Goal: Task Accomplishment & Management: Manage account settings

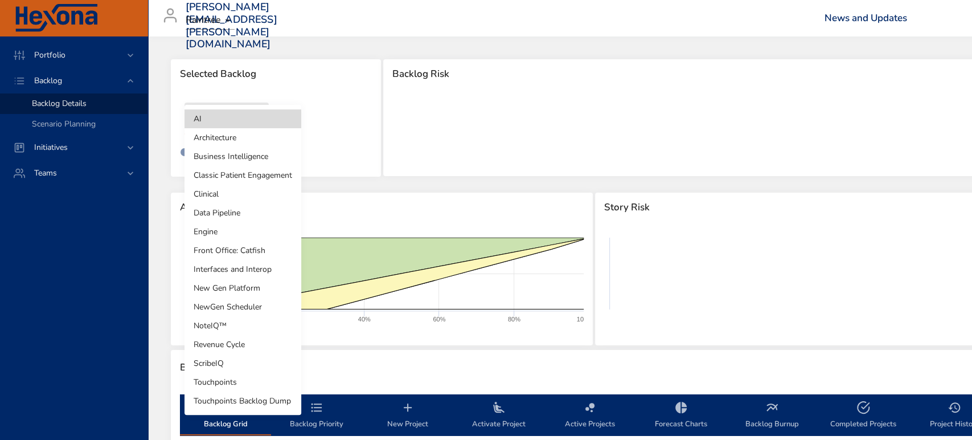
click at [254, 110] on body "Portfolio Backlog Backlog Details Scenario Planning Initiatives Teams indhu.lak…" at bounding box center [486, 220] width 972 height 440
click at [254, 348] on li "Revenue Cycle" at bounding box center [243, 344] width 117 height 19
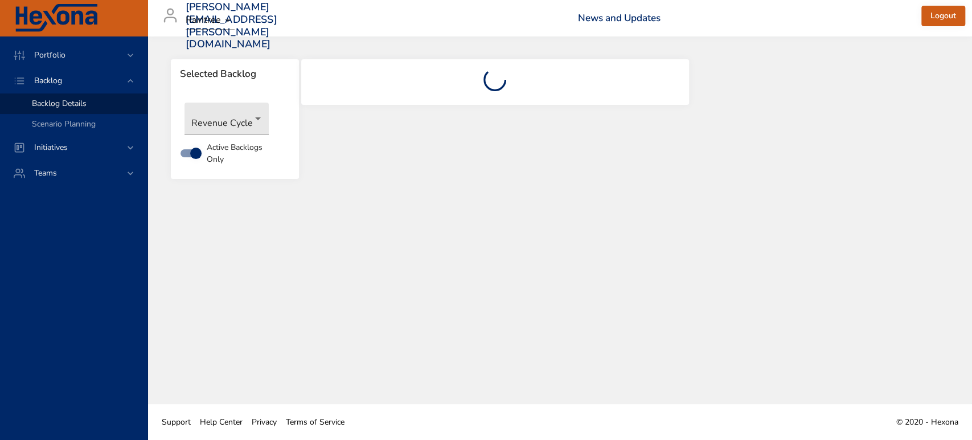
click at [66, 104] on span "Backlog Details" at bounding box center [59, 103] width 55 height 11
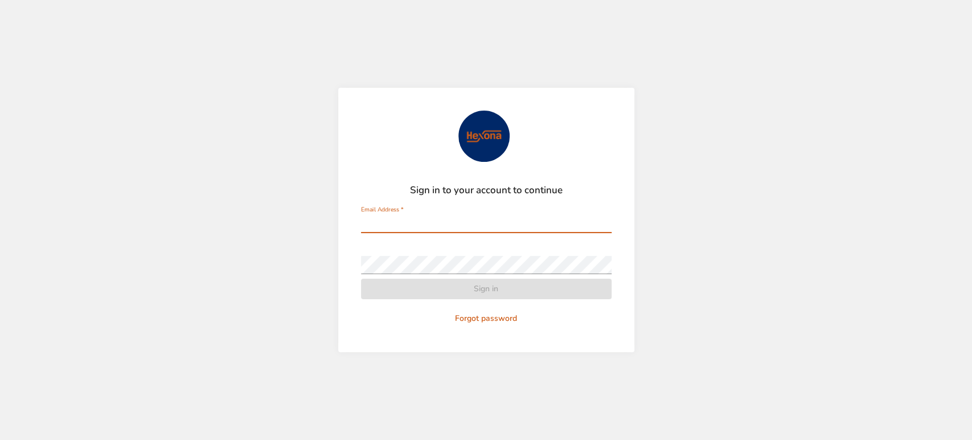
type input "**********"
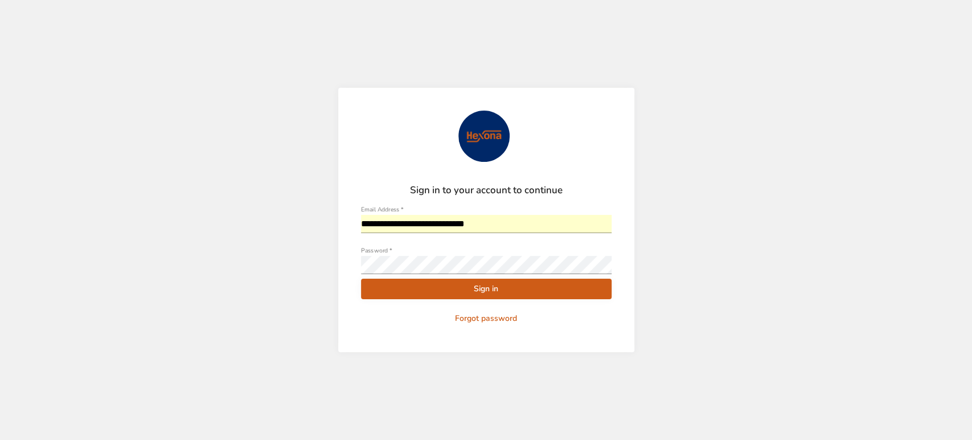
click at [490, 293] on span "Sign in" at bounding box center [486, 289] width 232 height 14
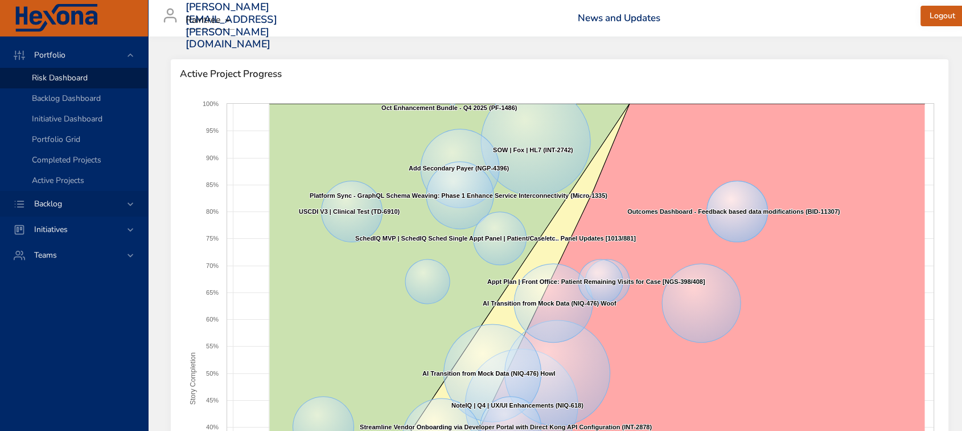
click at [86, 203] on div "Backlog" at bounding box center [75, 204] width 100 height 12
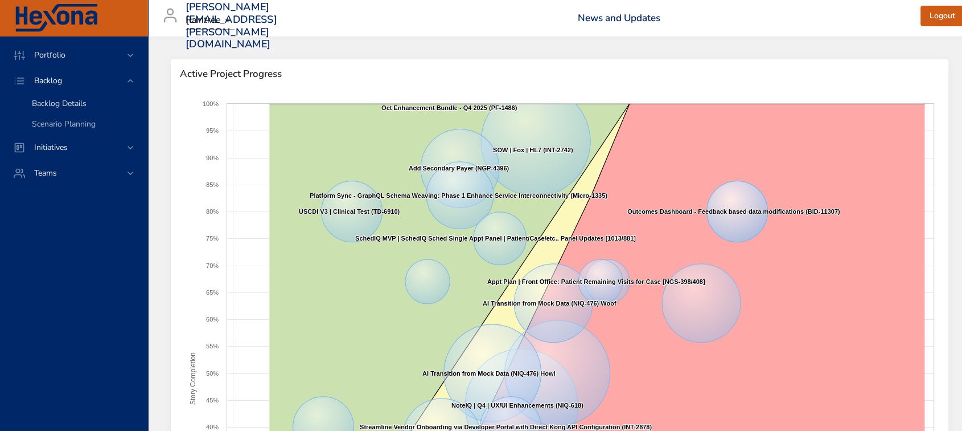
click at [75, 107] on span "Backlog Details" at bounding box center [59, 103] width 55 height 11
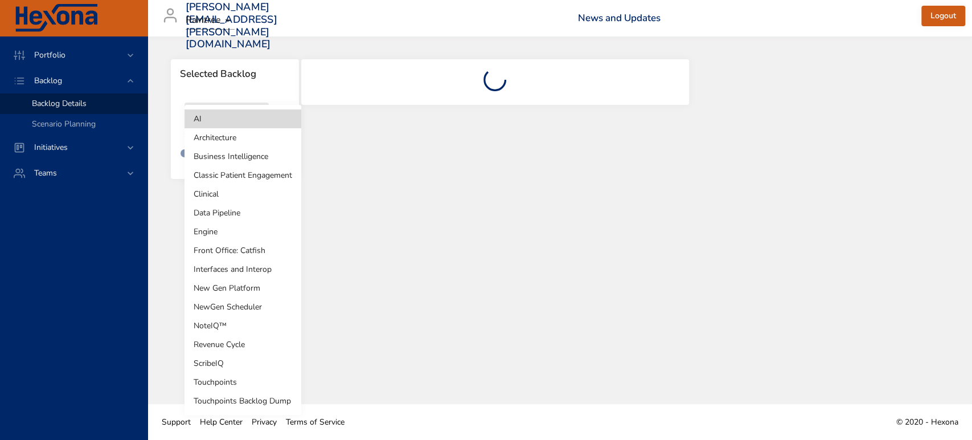
click at [244, 121] on body "Portfolio Backlog Backlog Details Scenario Planning Initiatives Teams [PERSON_N…" at bounding box center [486, 220] width 972 height 440
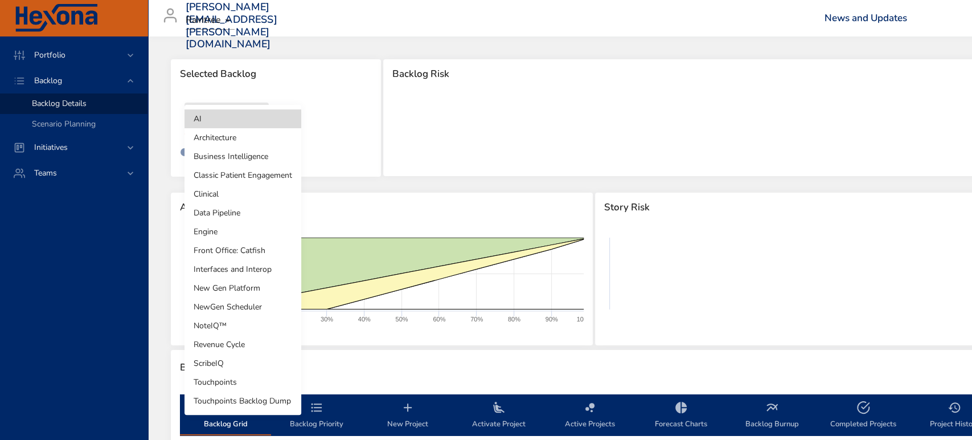
click at [246, 338] on li "Revenue Cycle" at bounding box center [243, 344] width 117 height 19
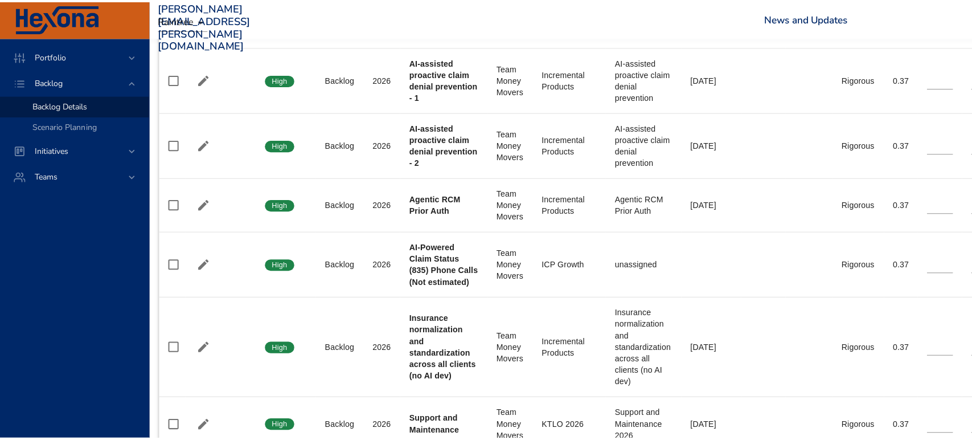
scroll to position [2826, 0]
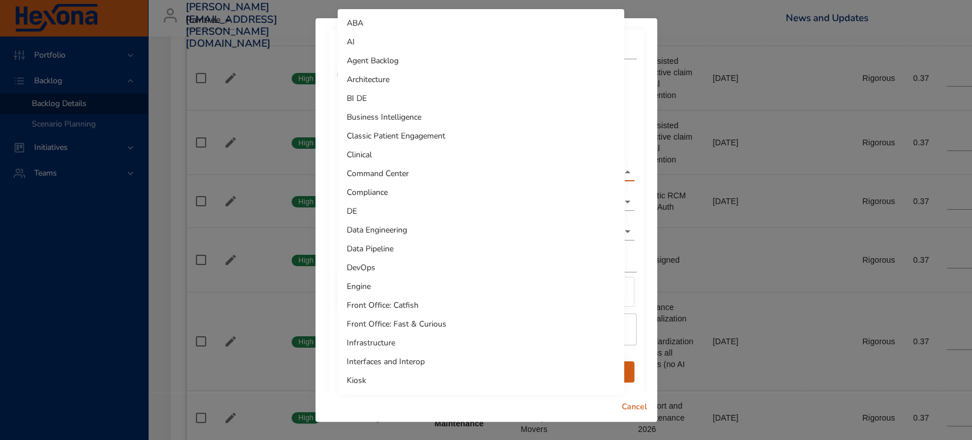
scroll to position [206, 0]
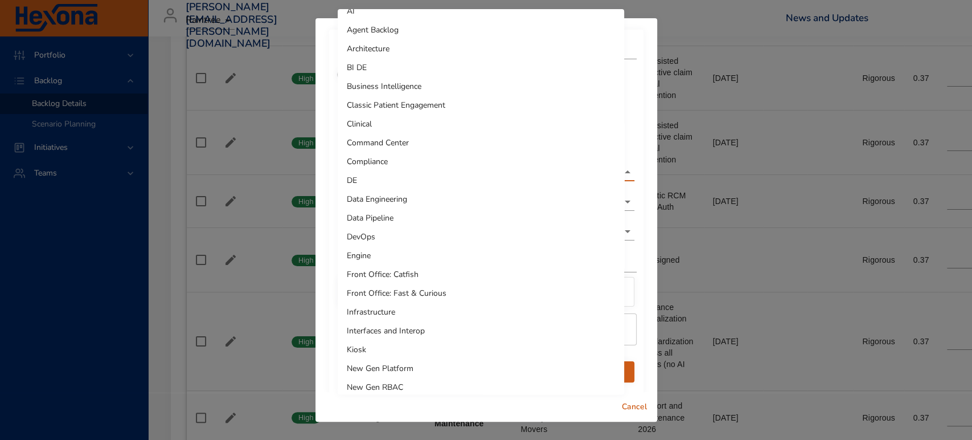
scroll to position [22, 0]
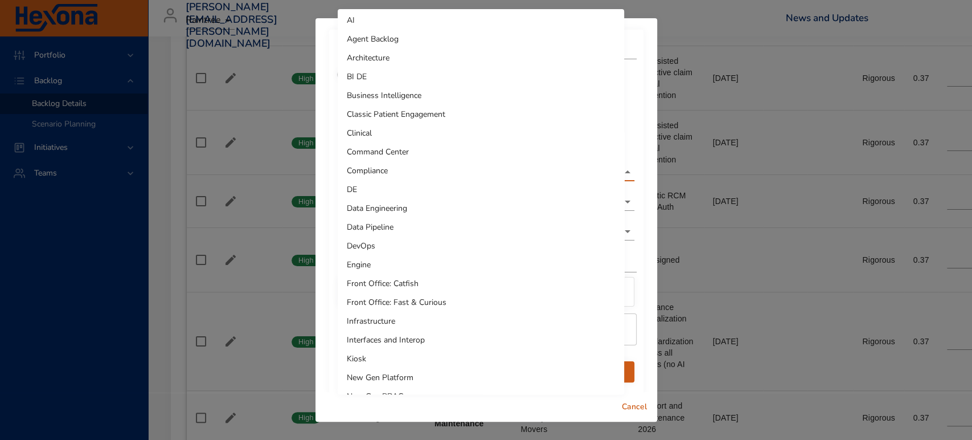
click at [413, 95] on li "Business Intelligence" at bounding box center [481, 95] width 286 height 19
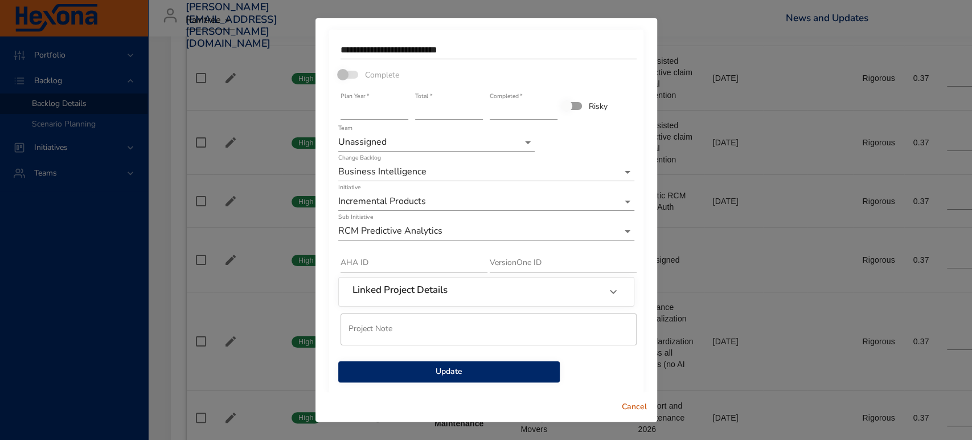
click at [478, 368] on span "Update" at bounding box center [448, 371] width 203 height 14
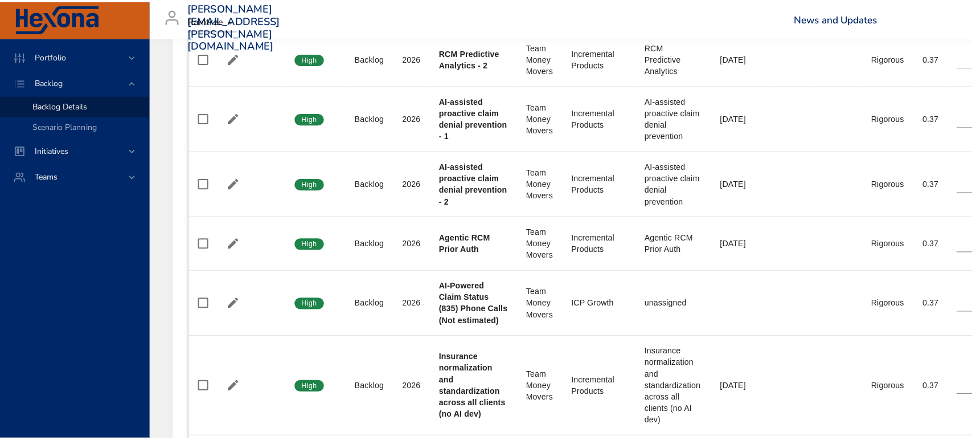
scroll to position [2737, 0]
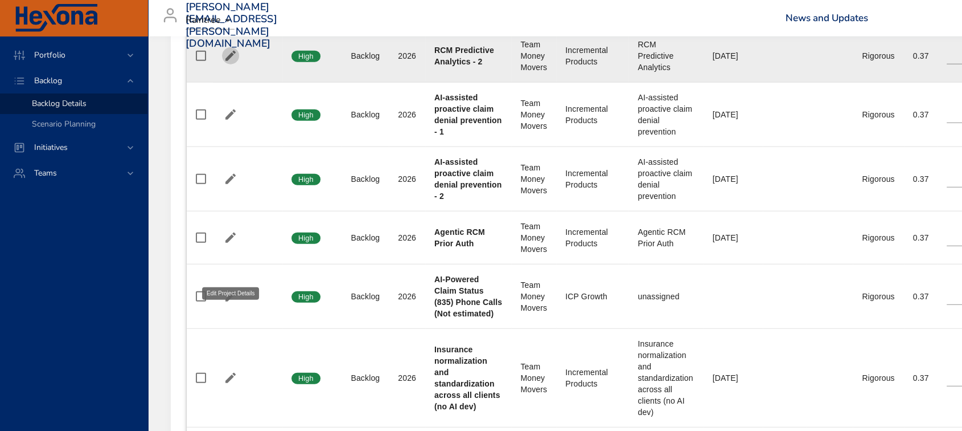
click at [232, 63] on icon "button" at bounding box center [231, 56] width 14 height 14
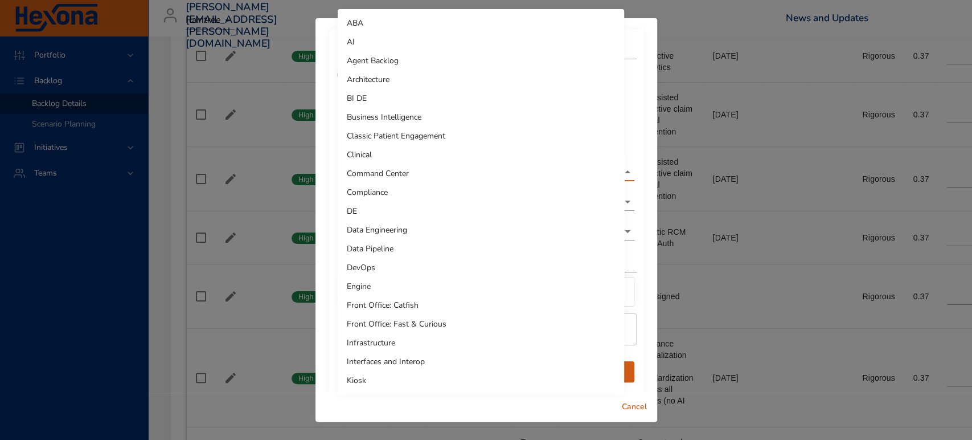
click at [465, 121] on li "Business Intelligence" at bounding box center [481, 117] width 286 height 19
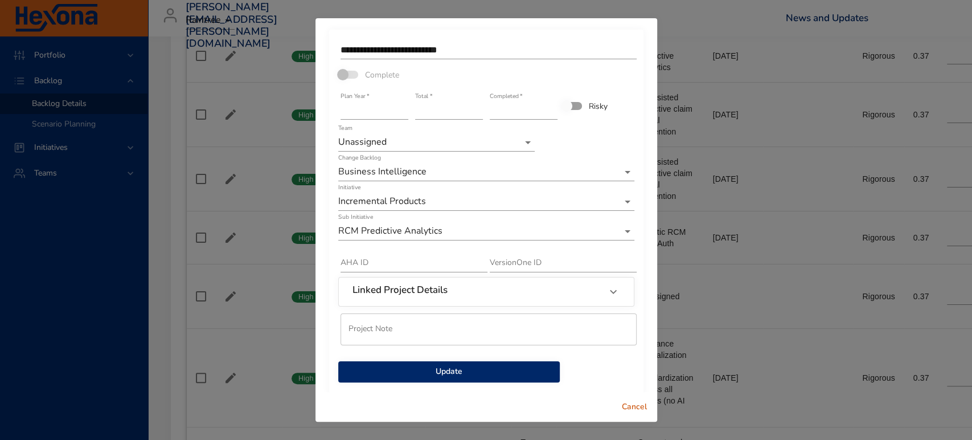
click at [461, 373] on span "Update" at bounding box center [448, 371] width 203 height 14
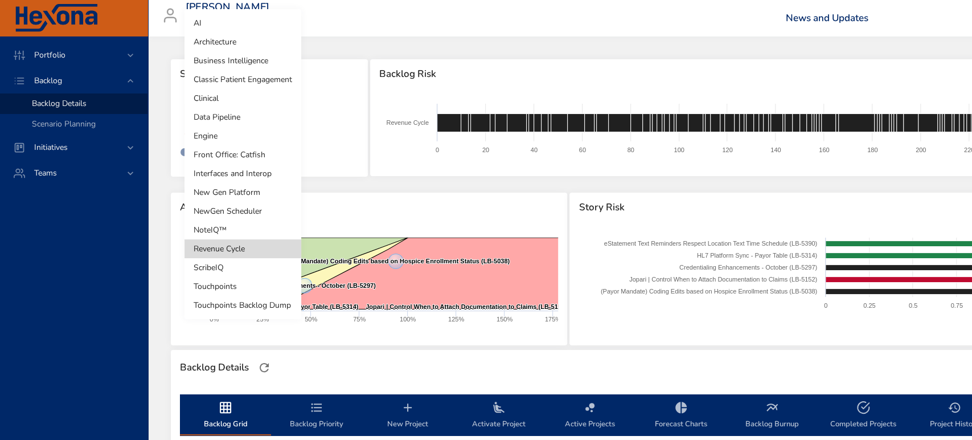
click at [248, 120] on body "Portfolio Backlog Backlog Details Scenario Planning Initiatives Teams [PERSON_N…" at bounding box center [486, 220] width 972 height 440
click at [248, 54] on li "Business Intelligence" at bounding box center [243, 60] width 117 height 19
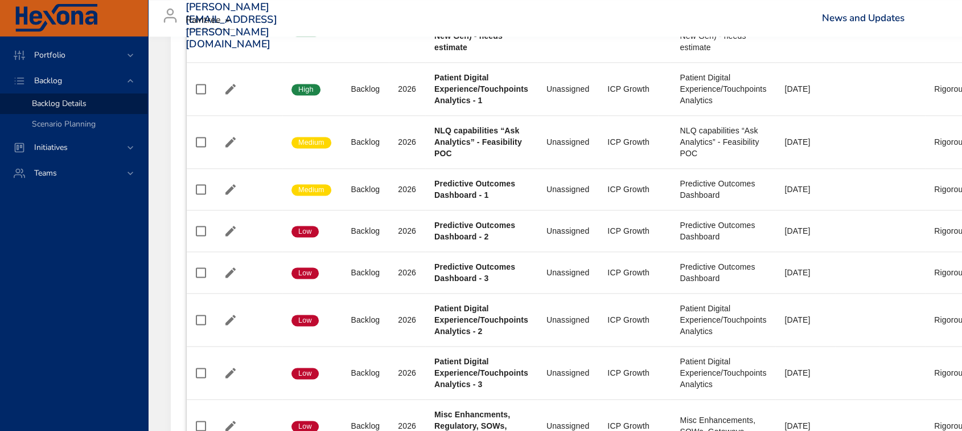
scroll to position [1592, 0]
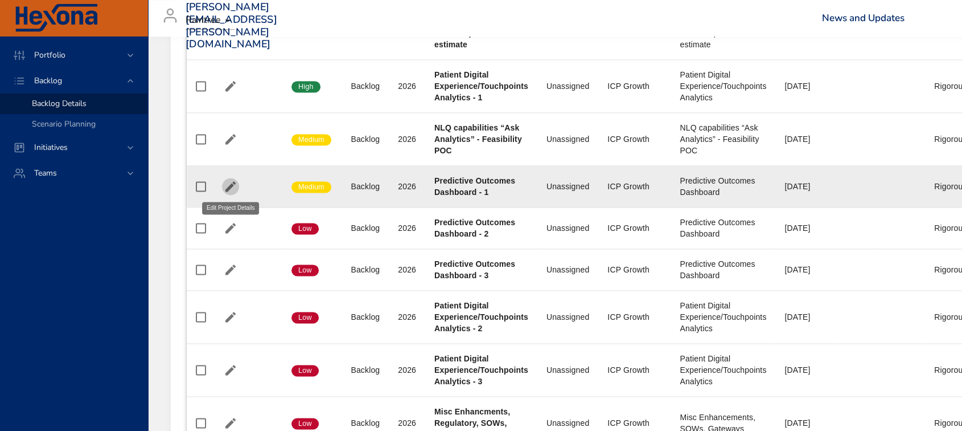
click at [226, 183] on icon "button" at bounding box center [231, 186] width 14 height 14
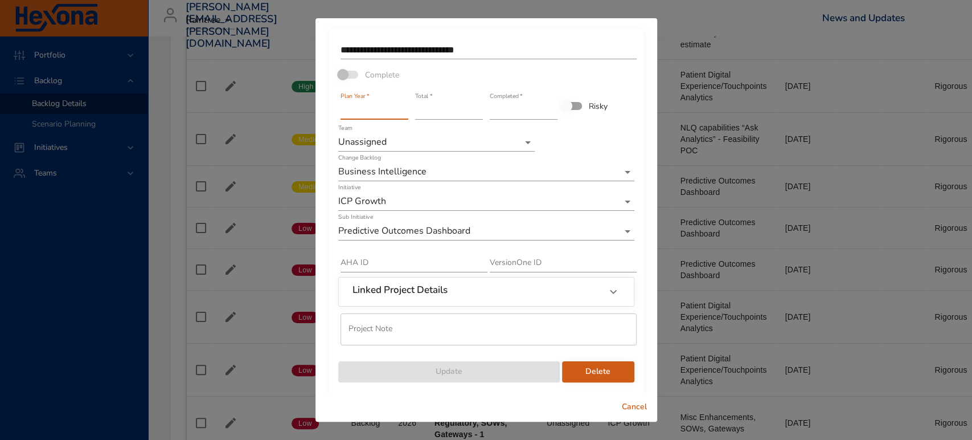
click at [359, 112] on input "****" at bounding box center [375, 110] width 68 height 18
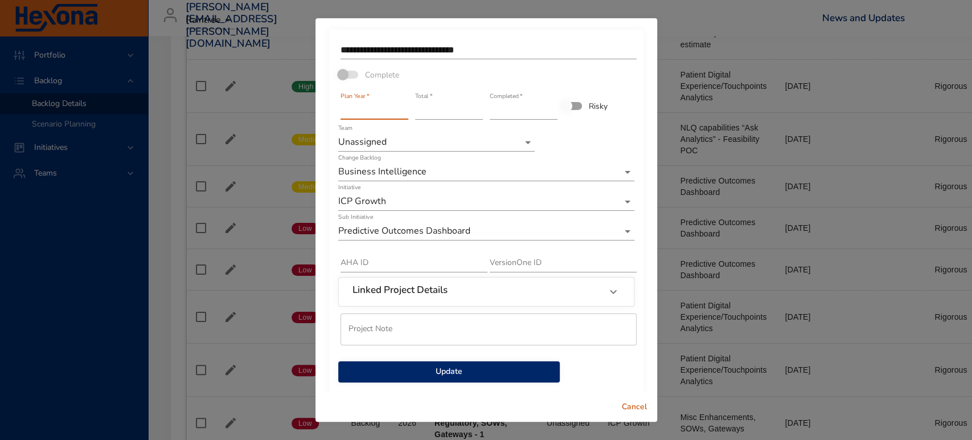
type input "****"
click at [401, 107] on input "****" at bounding box center [375, 110] width 68 height 18
click at [451, 368] on span "Update" at bounding box center [448, 371] width 203 height 14
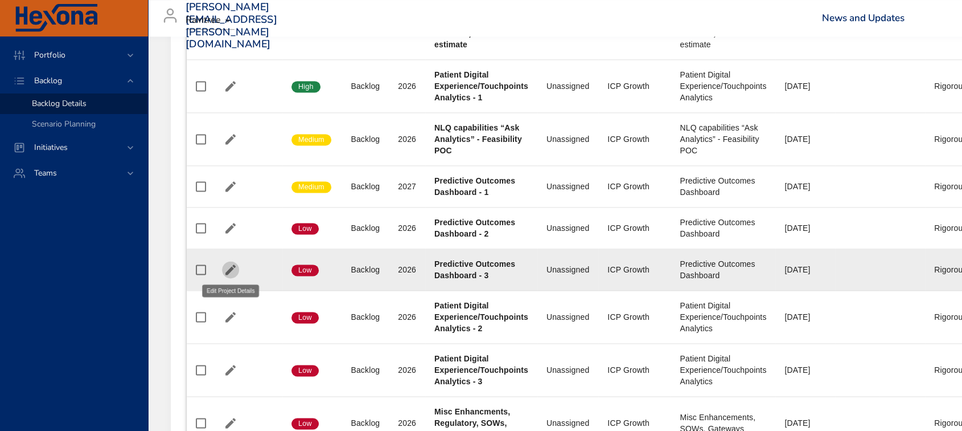
click at [223, 263] on button "button" at bounding box center [230, 269] width 17 height 17
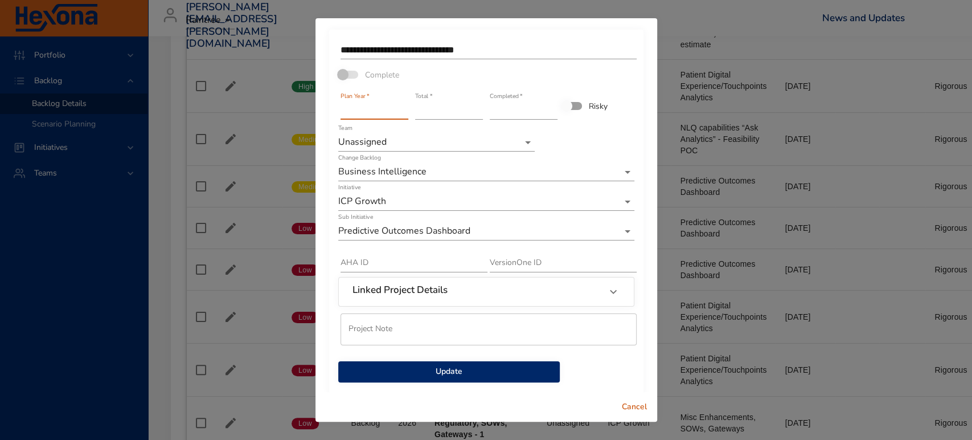
type input "****"
click at [401, 106] on input "****" at bounding box center [375, 110] width 68 height 18
click at [436, 373] on span "Update" at bounding box center [448, 371] width 203 height 14
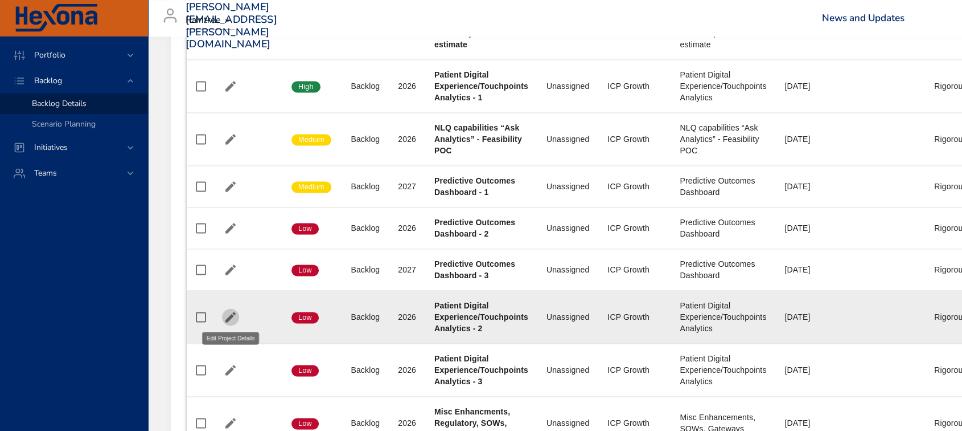
click at [232, 313] on icon "button" at bounding box center [231, 317] width 10 height 10
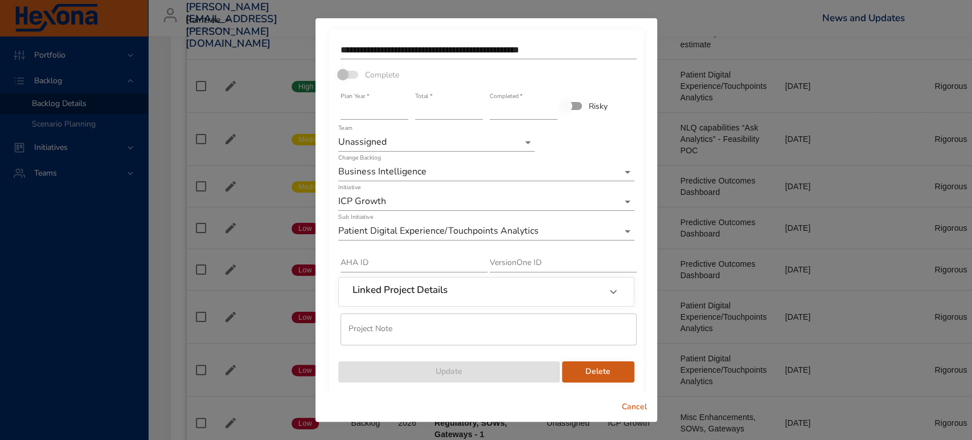
click at [689, 221] on div "**********" at bounding box center [486, 220] width 972 height 440
click at [634, 409] on span "Cancel" at bounding box center [634, 407] width 27 height 14
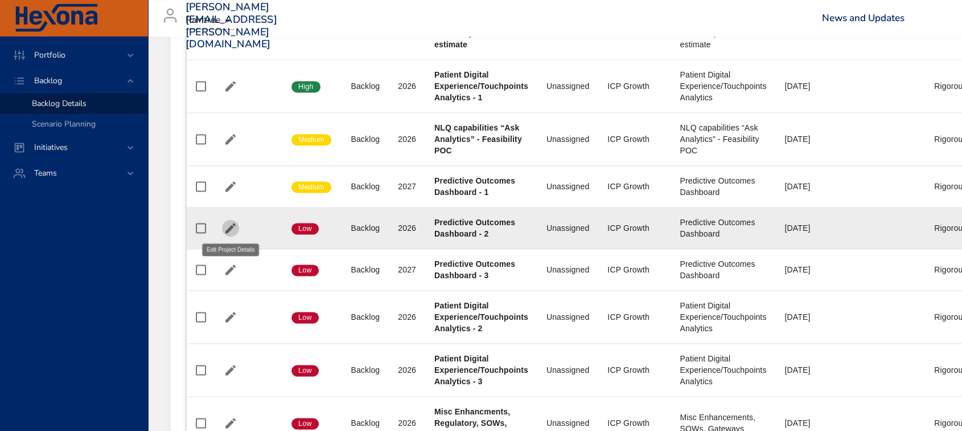
click at [231, 224] on icon "button" at bounding box center [231, 228] width 10 height 10
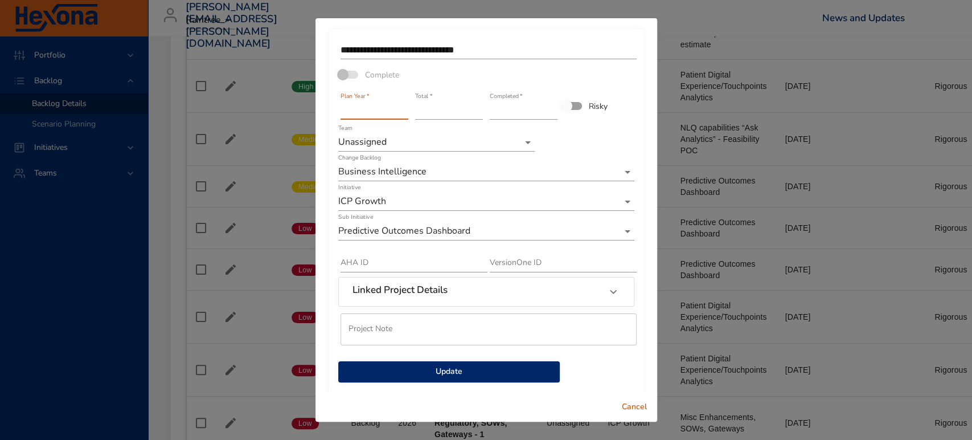
type input "****"
click at [400, 107] on input "****" at bounding box center [375, 110] width 68 height 18
click at [456, 367] on span "Update" at bounding box center [448, 371] width 203 height 14
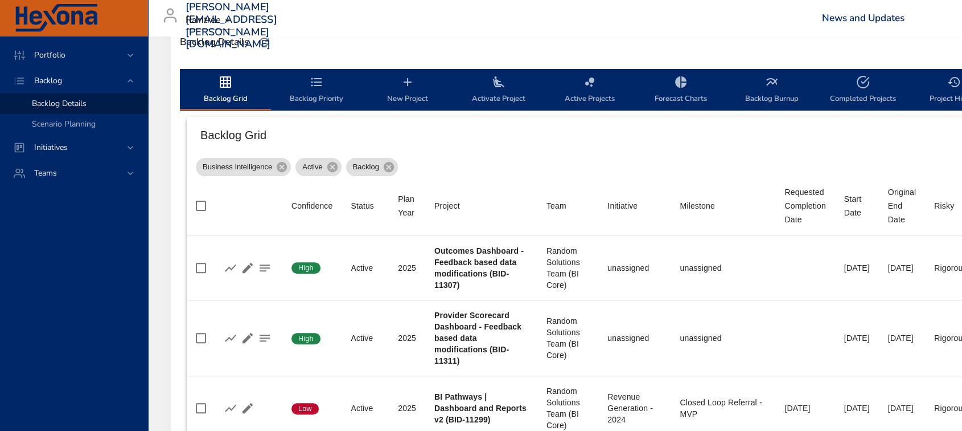
scroll to position [328, 0]
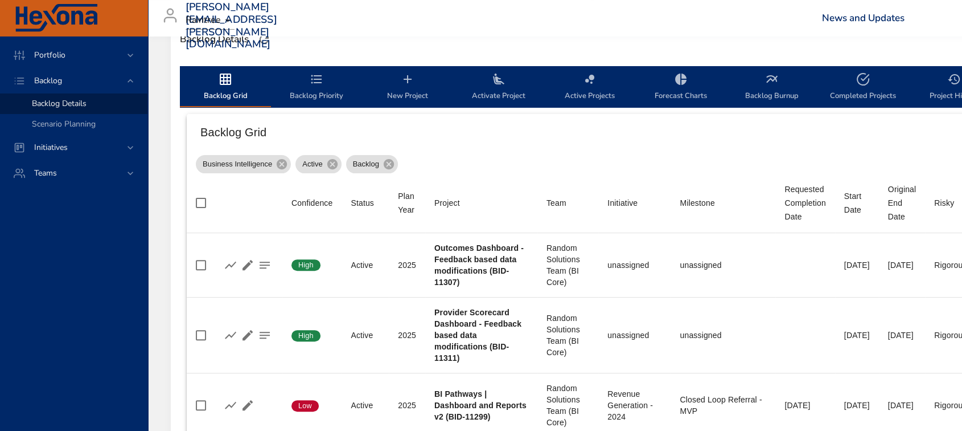
click at [322, 95] on span "Backlog Priority" at bounding box center [316, 87] width 77 height 30
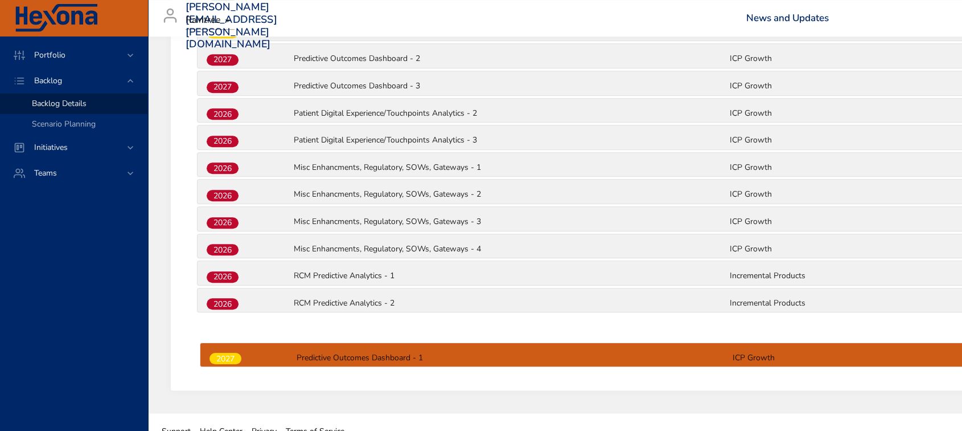
scroll to position [985, 0]
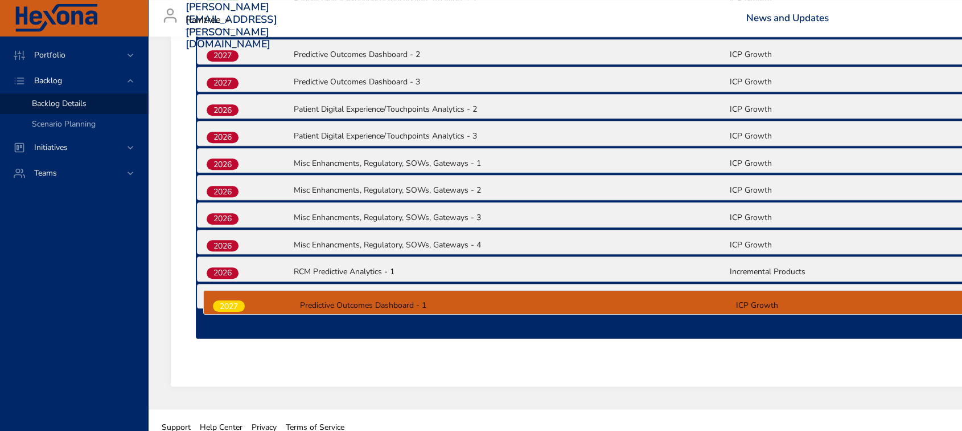
drag, startPoint x: 223, startPoint y: 205, endPoint x: 230, endPoint y: 309, distance: 104.4
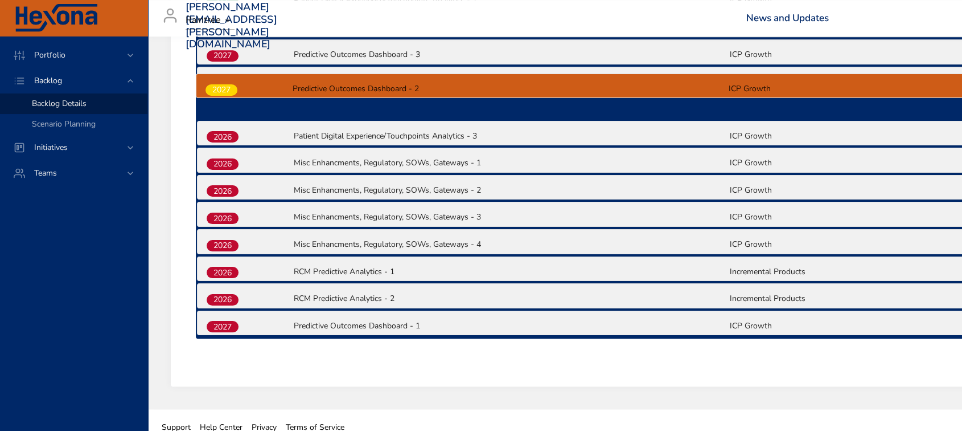
scroll to position [983, 0]
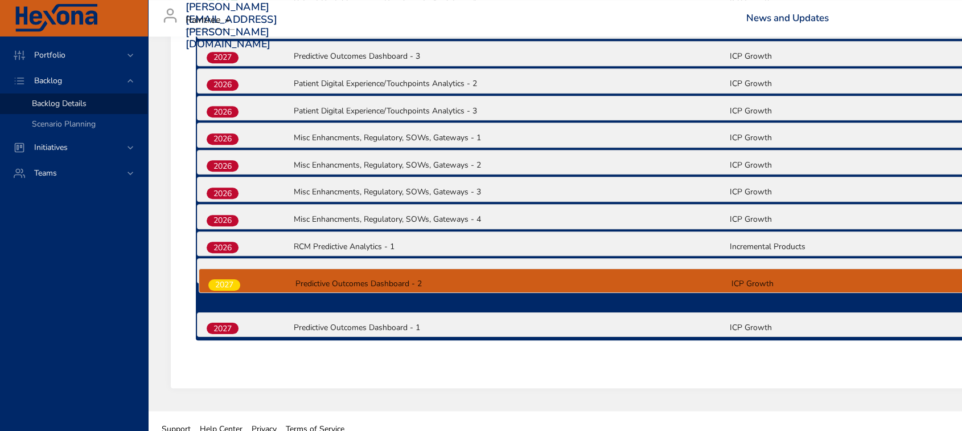
drag, startPoint x: 223, startPoint y: 50, endPoint x: 224, endPoint y: 301, distance: 251.2
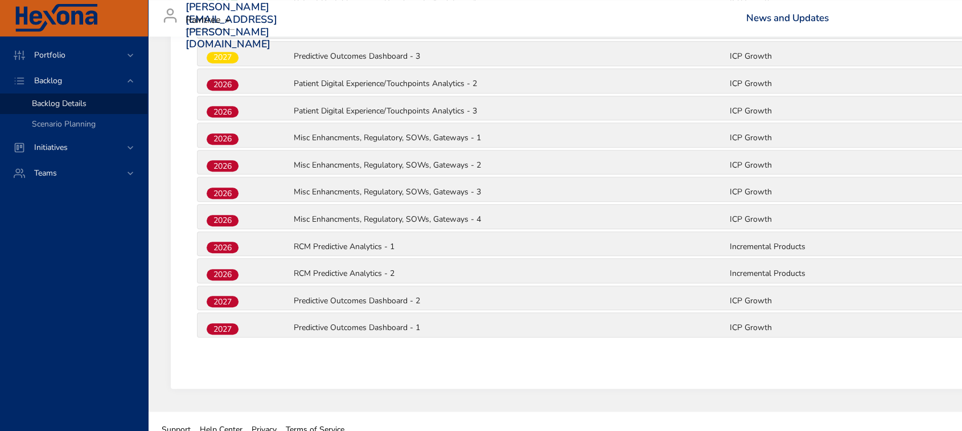
scroll to position [980, 0]
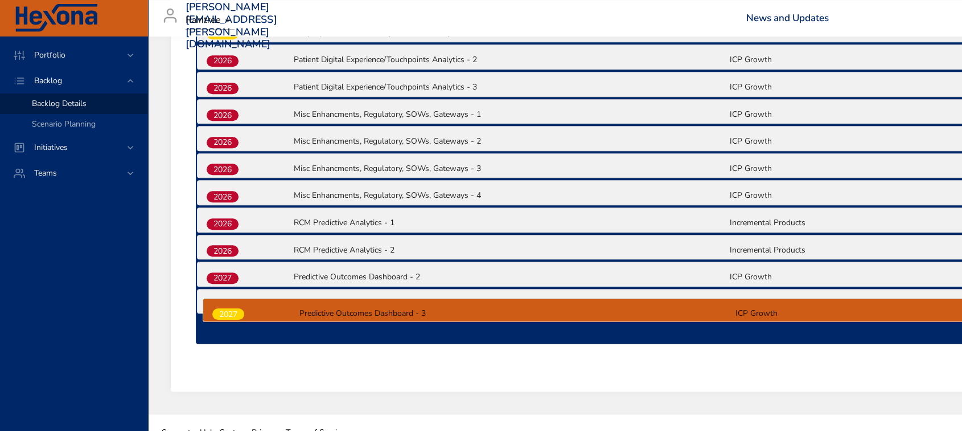
drag, startPoint x: 219, startPoint y: 46, endPoint x: 223, endPoint y: 318, distance: 272.3
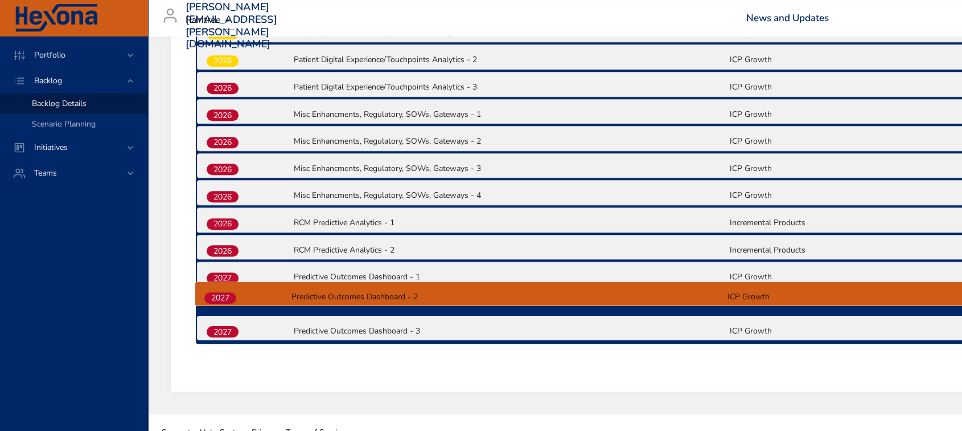
drag, startPoint x: 226, startPoint y: 264, endPoint x: 224, endPoint y: 302, distance: 37.7
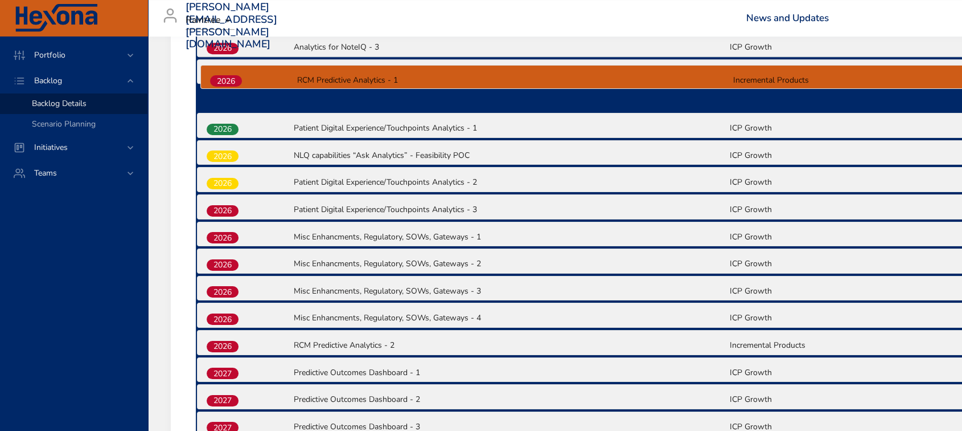
drag, startPoint x: 223, startPoint y: 210, endPoint x: 226, endPoint y: 77, distance: 132.7
click at [226, 77] on div "2025 Outcomes Dashboard - Feedback based data modifications (BID-11307) unassig…" at bounding box center [729, 18] width 1066 height 842
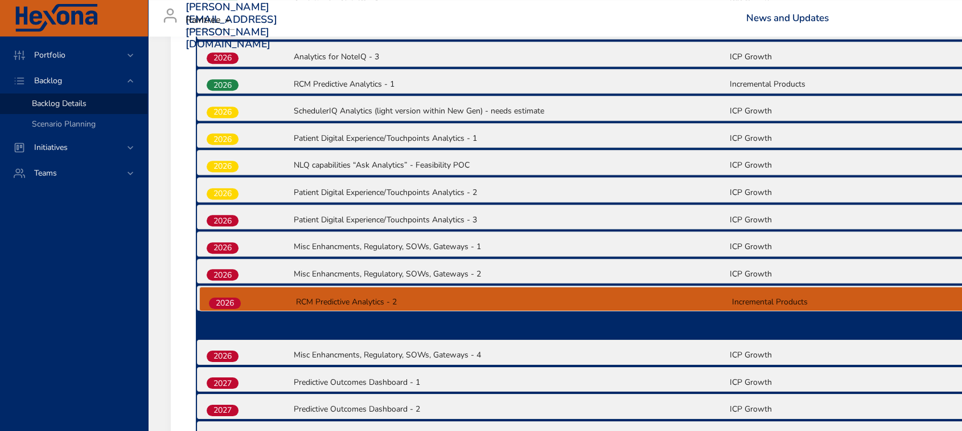
scroll to position [875, 0]
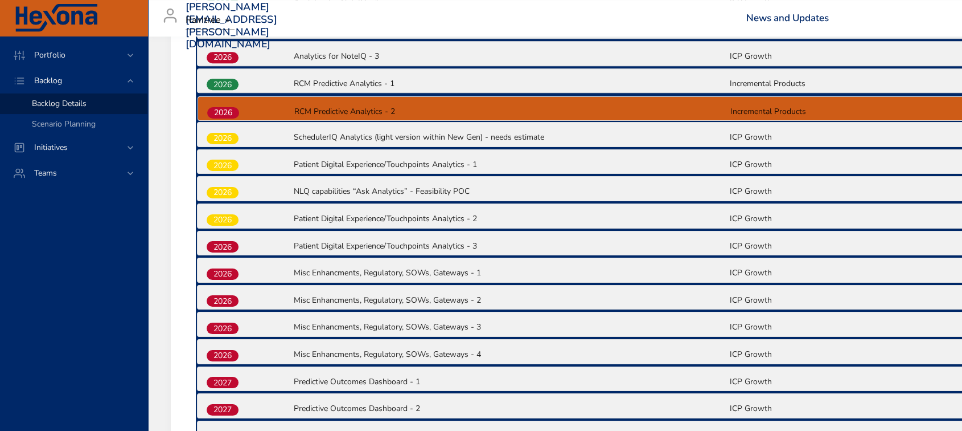
drag, startPoint x: 226, startPoint y: 346, endPoint x: 227, endPoint y: 104, distance: 241.5
click at [227, 104] on div "2025 Outcomes Dashboard - Feedback based data modifications (BID-11307) unassig…" at bounding box center [729, 27] width 1066 height 842
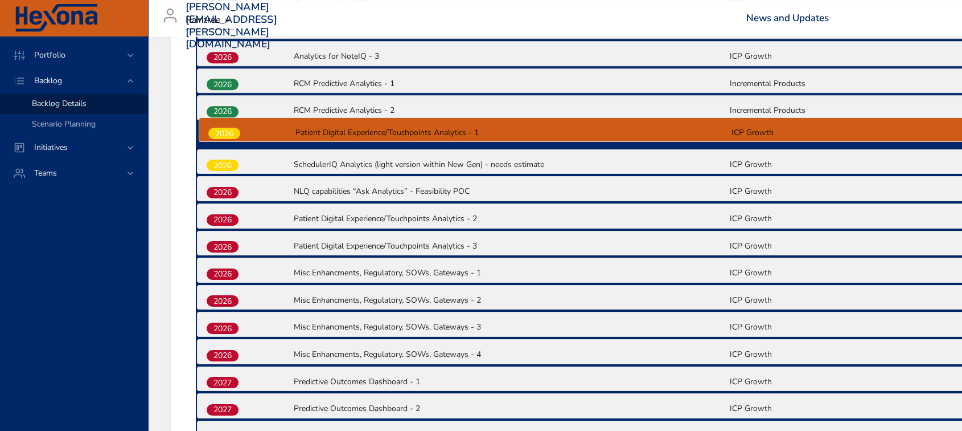
drag, startPoint x: 221, startPoint y: 157, endPoint x: 223, endPoint y: 131, distance: 25.7
click at [223, 131] on div "2025 Outcomes Dashboard - Feedback based data modifications (BID-11307) unassig…" at bounding box center [729, 27] width 1066 height 842
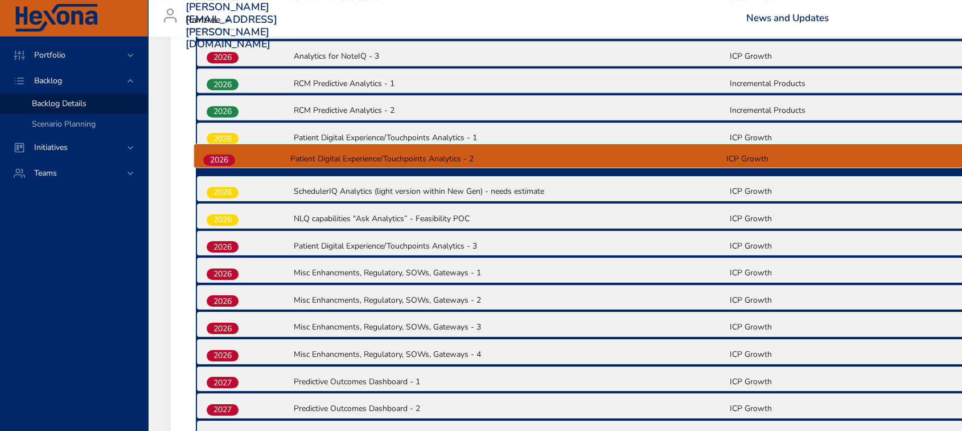
drag, startPoint x: 224, startPoint y: 212, endPoint x: 220, endPoint y: 155, distance: 57.1
click at [220, 155] on div "2025 Outcomes Dashboard - Feedback based data modifications (BID-11307) unassig…" at bounding box center [729, 27] width 1066 height 842
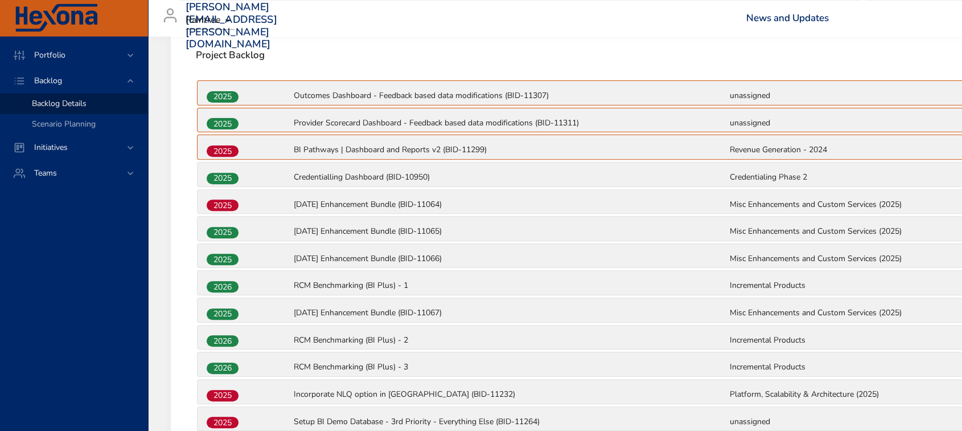
scroll to position [358, 0]
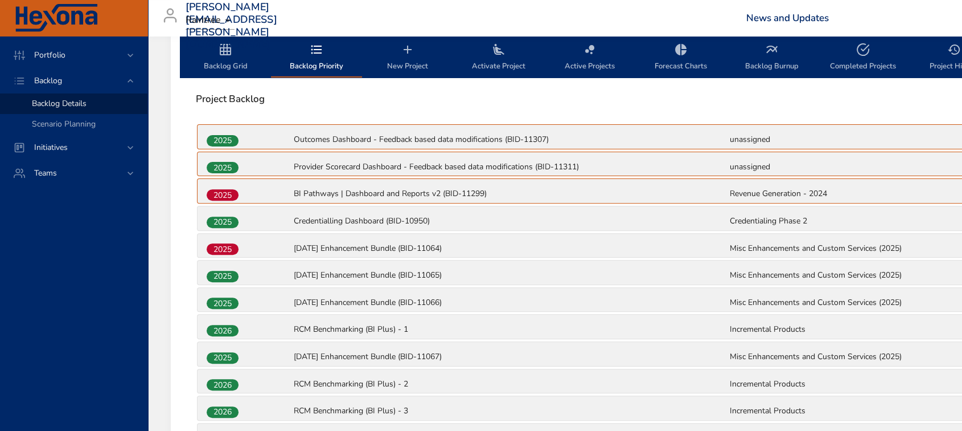
click at [228, 65] on span "Backlog Grid" at bounding box center [225, 58] width 77 height 30
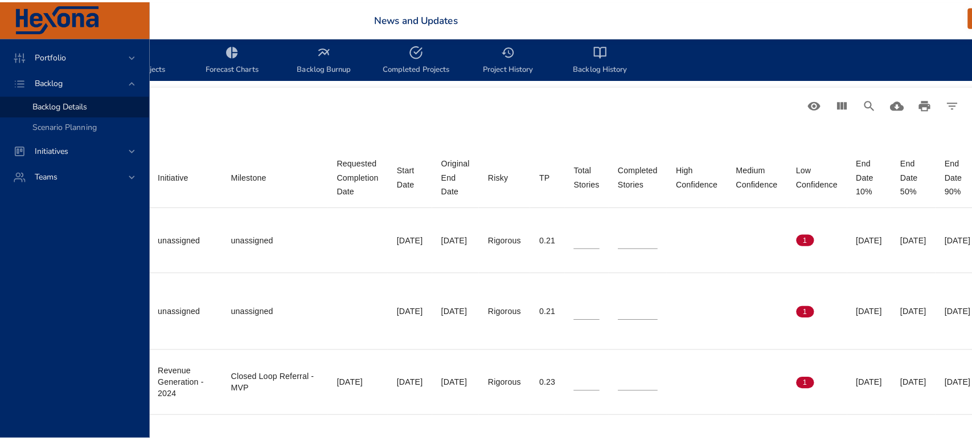
scroll to position [358, 457]
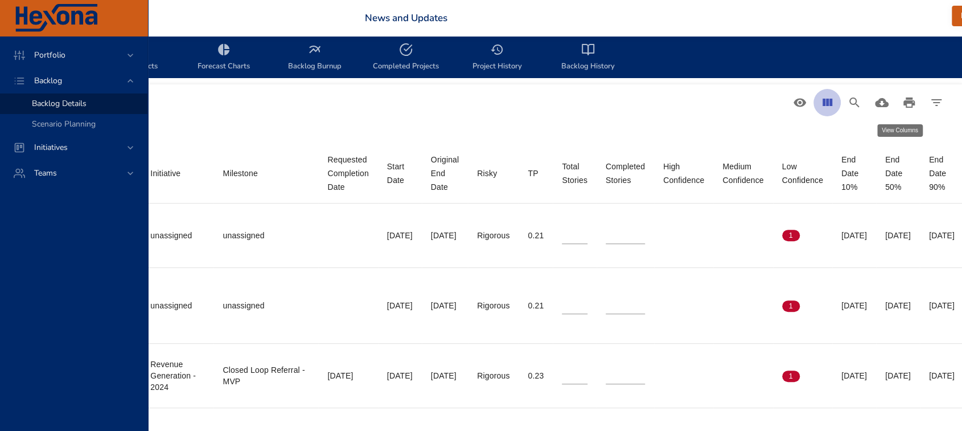
click at [833, 104] on icon "View Columns" at bounding box center [828, 102] width 10 height 7
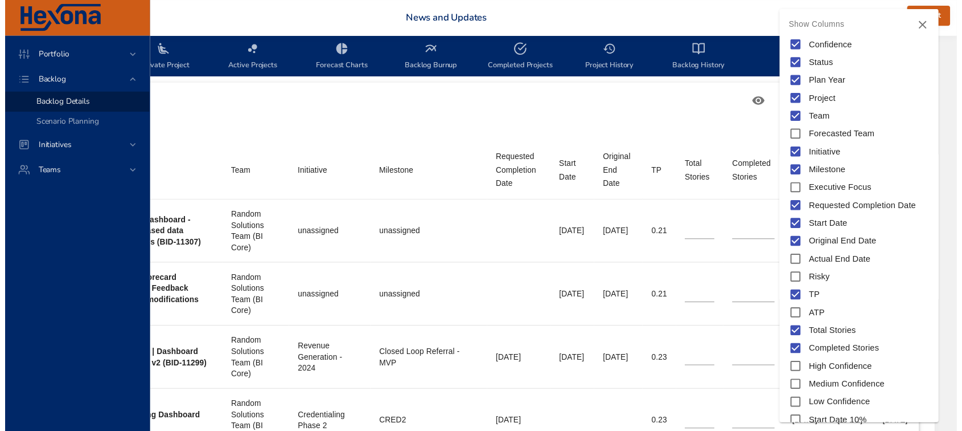
scroll to position [358, 337]
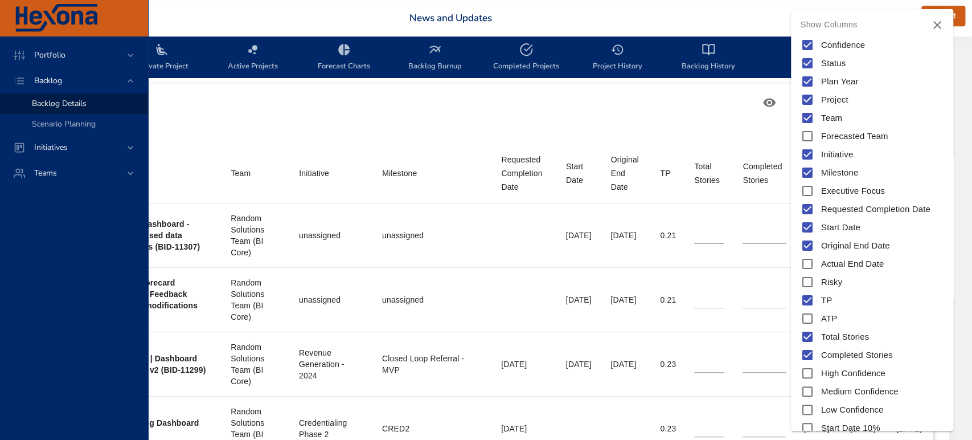
click at [657, 127] on div at bounding box center [486, 220] width 972 height 440
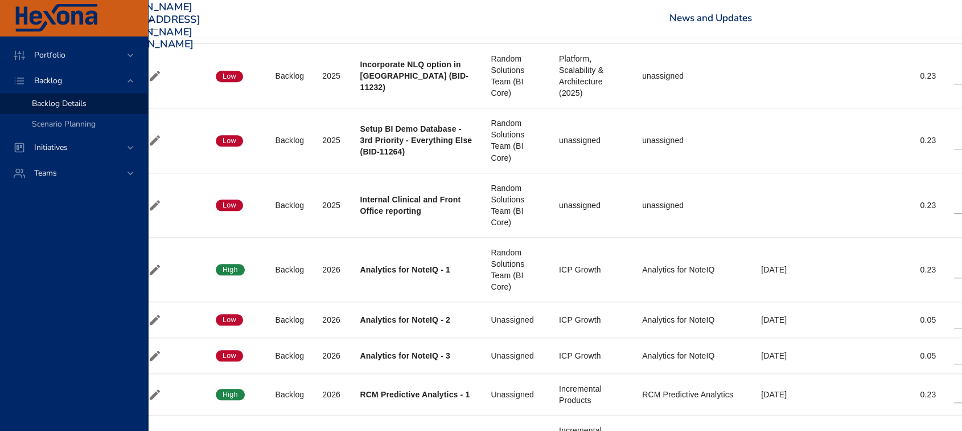
scroll to position [1157, 61]
